Goal: Download file/media

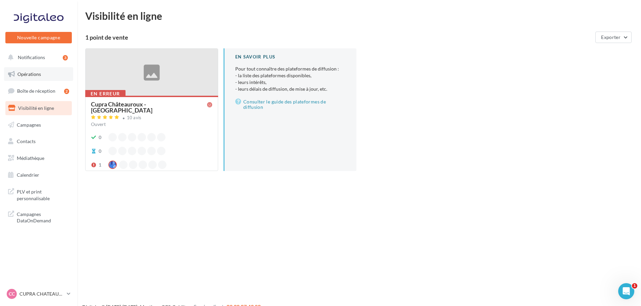
click at [35, 68] on link "Opérations" at bounding box center [38, 74] width 69 height 14
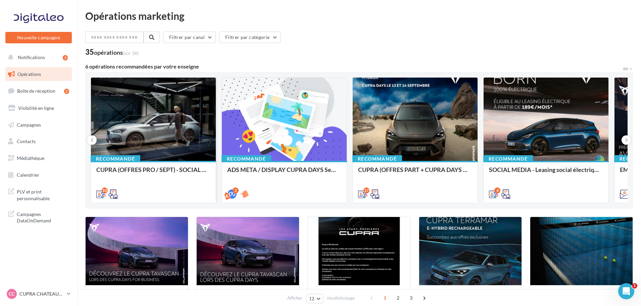
click at [180, 127] on div at bounding box center [153, 119] width 125 height 84
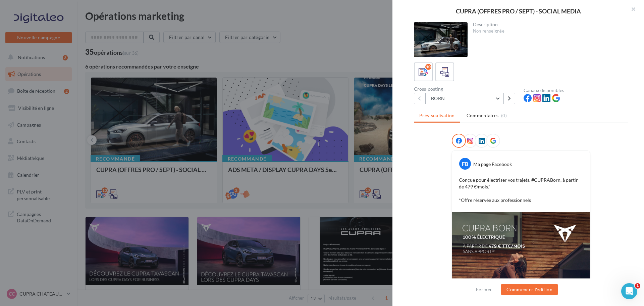
click at [495, 101] on button "BORN" at bounding box center [464, 98] width 79 height 11
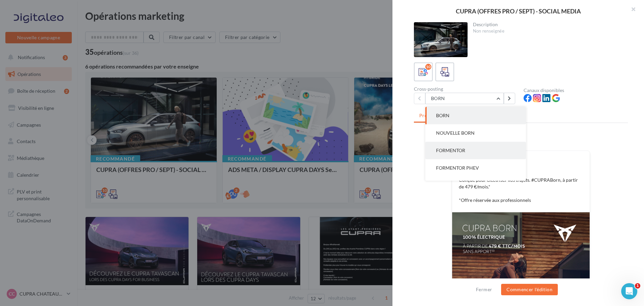
click at [484, 146] on button "FORMENTOR" at bounding box center [475, 150] width 101 height 17
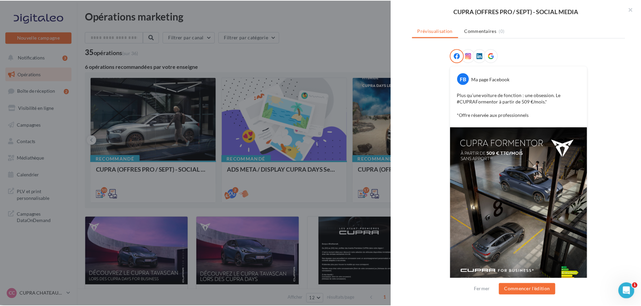
scroll to position [101, 0]
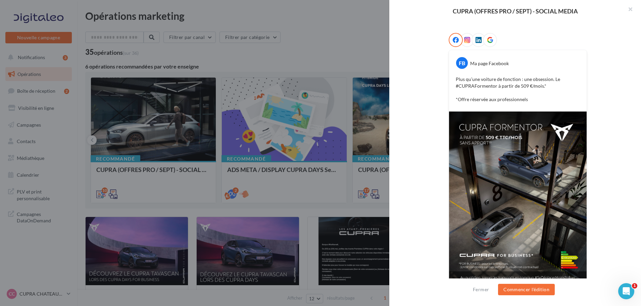
click at [73, 139] on div at bounding box center [320, 153] width 641 height 306
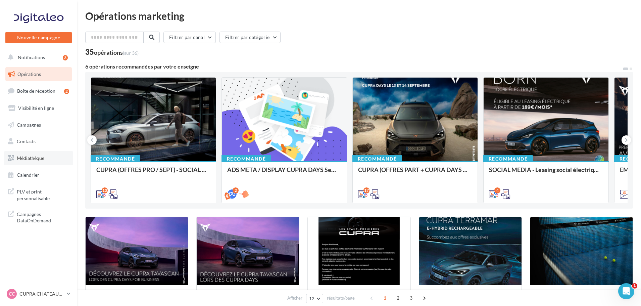
click at [39, 157] on span "Médiathèque" at bounding box center [31, 158] width 28 height 6
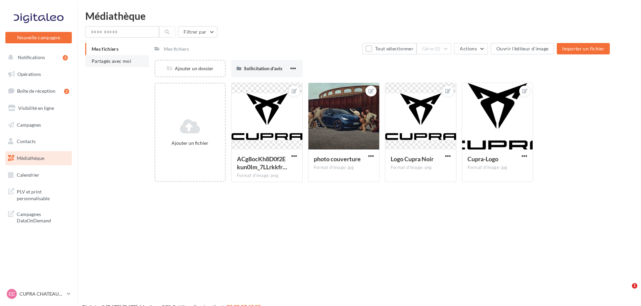
click at [124, 60] on span "Partagés avec moi" at bounding box center [112, 61] width 40 height 6
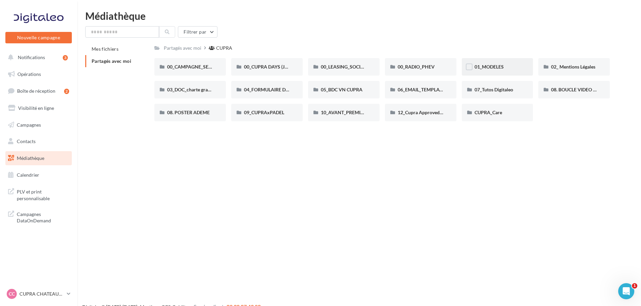
click at [505, 68] on div "01_MODELES" at bounding box center [497, 66] width 46 height 7
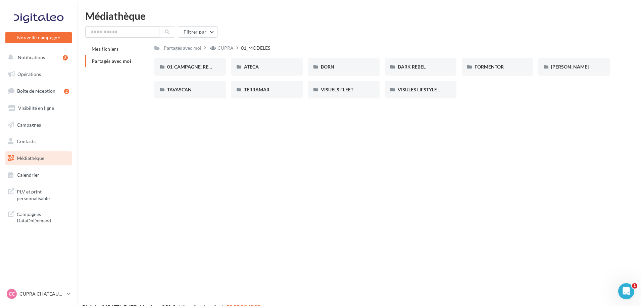
click at [505, 69] on div "FORMENTOR" at bounding box center [497, 66] width 46 height 7
click at [186, 65] on span "01-IMAGES" at bounding box center [179, 67] width 25 height 6
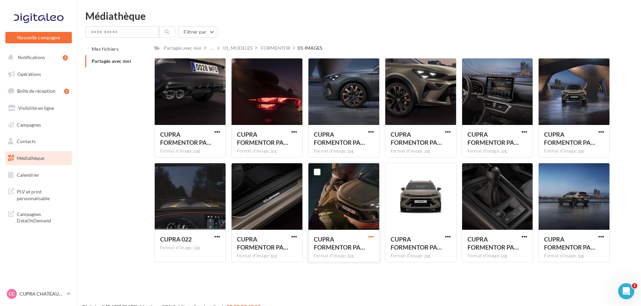
click at [371, 237] on span "button" at bounding box center [371, 236] width 6 height 6
click at [343, 249] on button "Télécharger" at bounding box center [341, 249] width 67 height 17
click at [36, 72] on span "Opérations" at bounding box center [28, 74] width 23 height 6
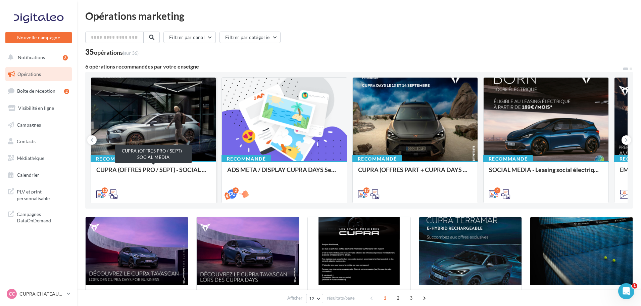
click at [146, 170] on div "CUPRA (OFFRES PRO / SEPT) - SOCIAL MEDIA" at bounding box center [153, 172] width 114 height 13
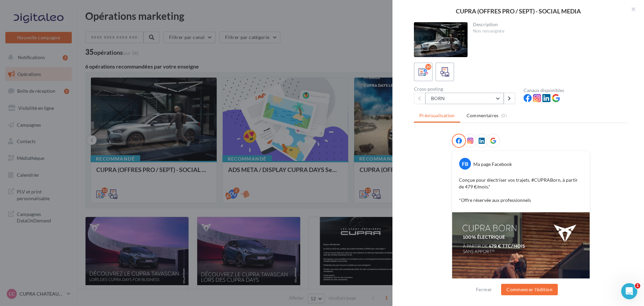
click at [479, 103] on button "BORN" at bounding box center [464, 98] width 79 height 11
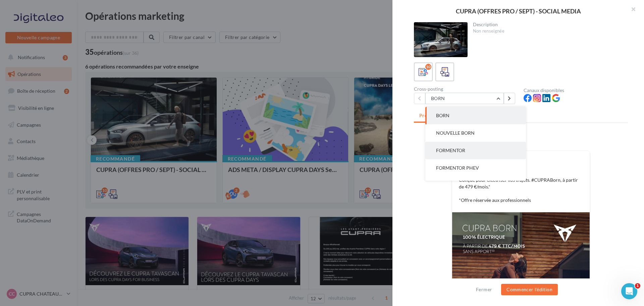
click at [454, 150] on span "FORMENTOR" at bounding box center [450, 150] width 29 height 6
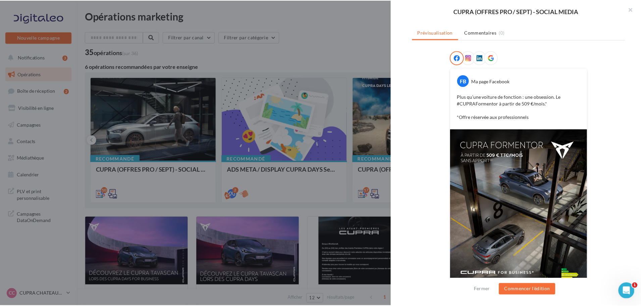
scroll to position [109, 0]
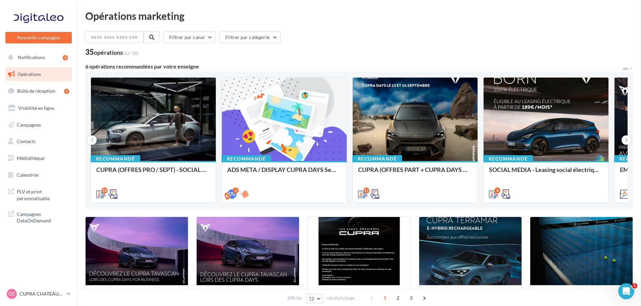
click at [37, 297] on div "CC CUPRA CHATEAUROUX cupra-chateauroux-36007" at bounding box center [35, 294] width 57 height 10
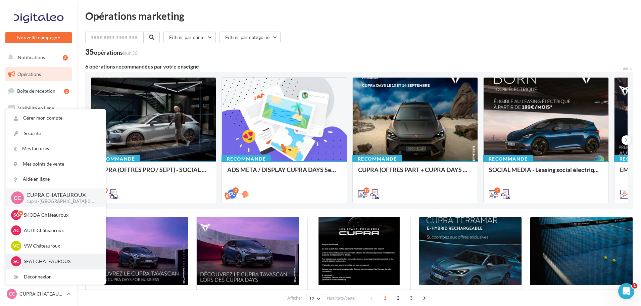
click at [34, 260] on p "SEAT CHATEAUROUX" at bounding box center [61, 261] width 74 height 7
